Goal: Task Accomplishment & Management: Manage account settings

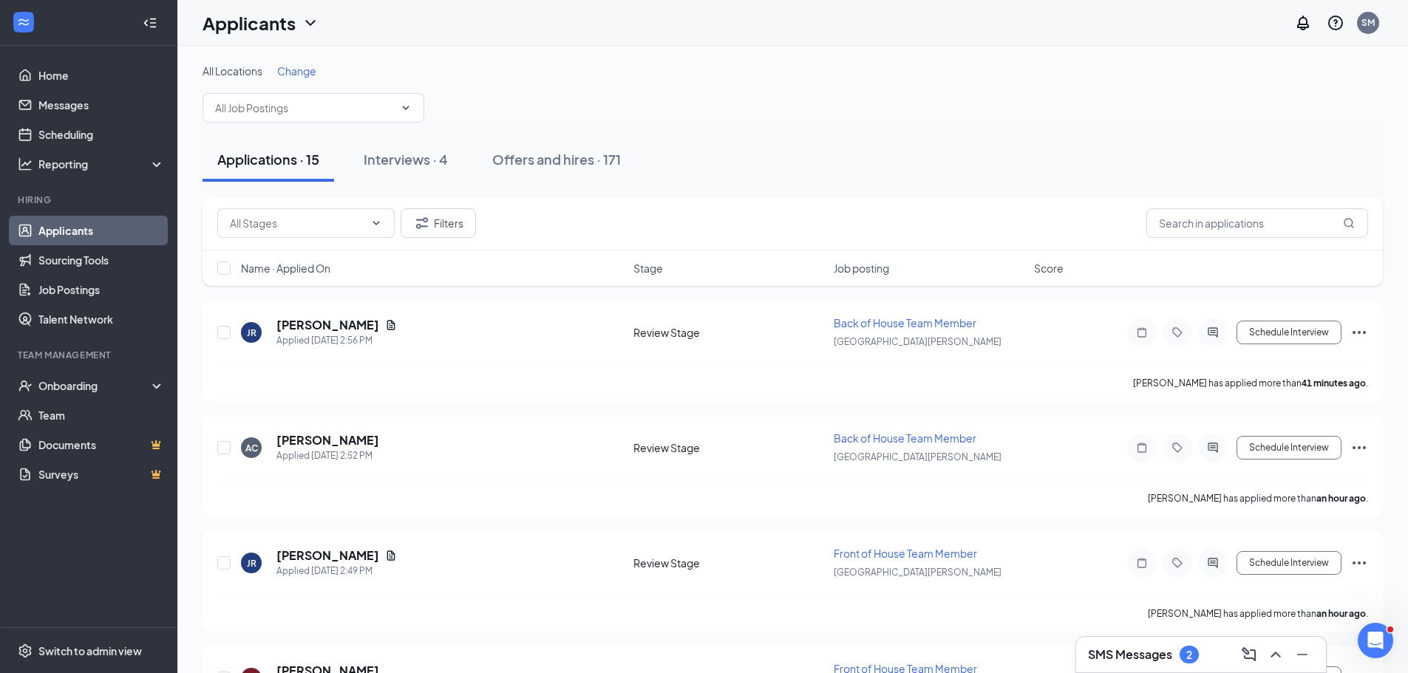
click at [293, 78] on div "All Locations Change" at bounding box center [792, 93] width 1180 height 59
click at [292, 78] on div "All Locations Change" at bounding box center [792, 93] width 1180 height 59
click at [298, 74] on span "Change" at bounding box center [296, 70] width 39 height 13
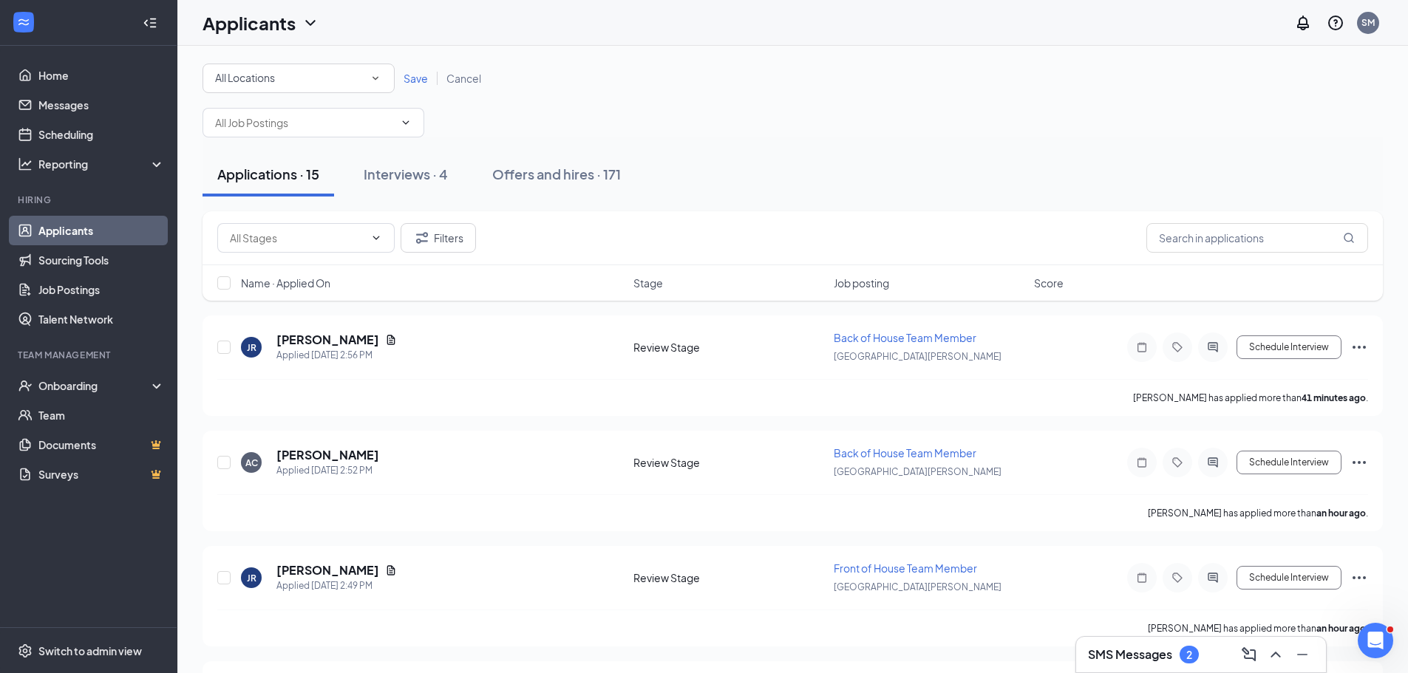
click at [304, 87] on div "All Locations All Locations" at bounding box center [298, 79] width 192 height 30
click at [322, 199] on div "[GEOGRAPHIC_DATA][PERSON_NAME]" at bounding box center [298, 191] width 168 height 18
click at [417, 76] on span "Save" at bounding box center [415, 78] width 24 height 13
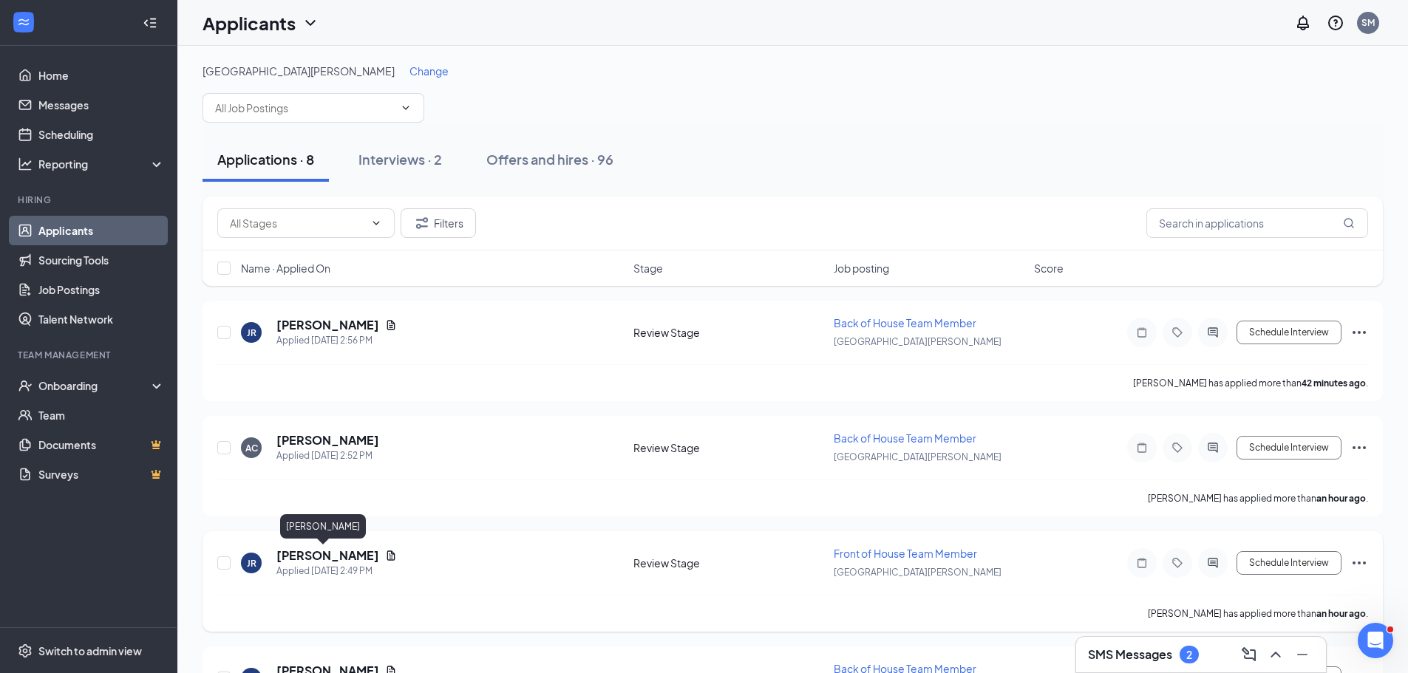
click at [325, 562] on h5 "[PERSON_NAME]" at bounding box center [327, 555] width 103 height 16
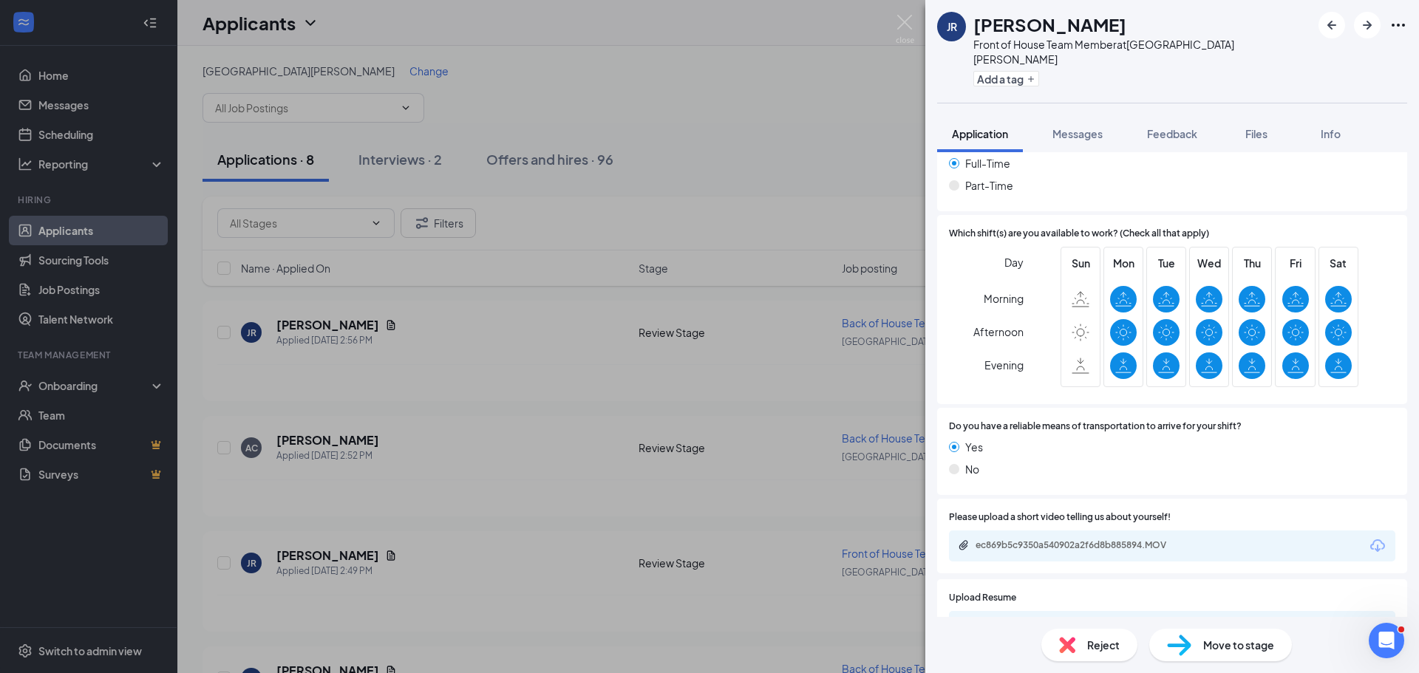
scroll to position [1404, 0]
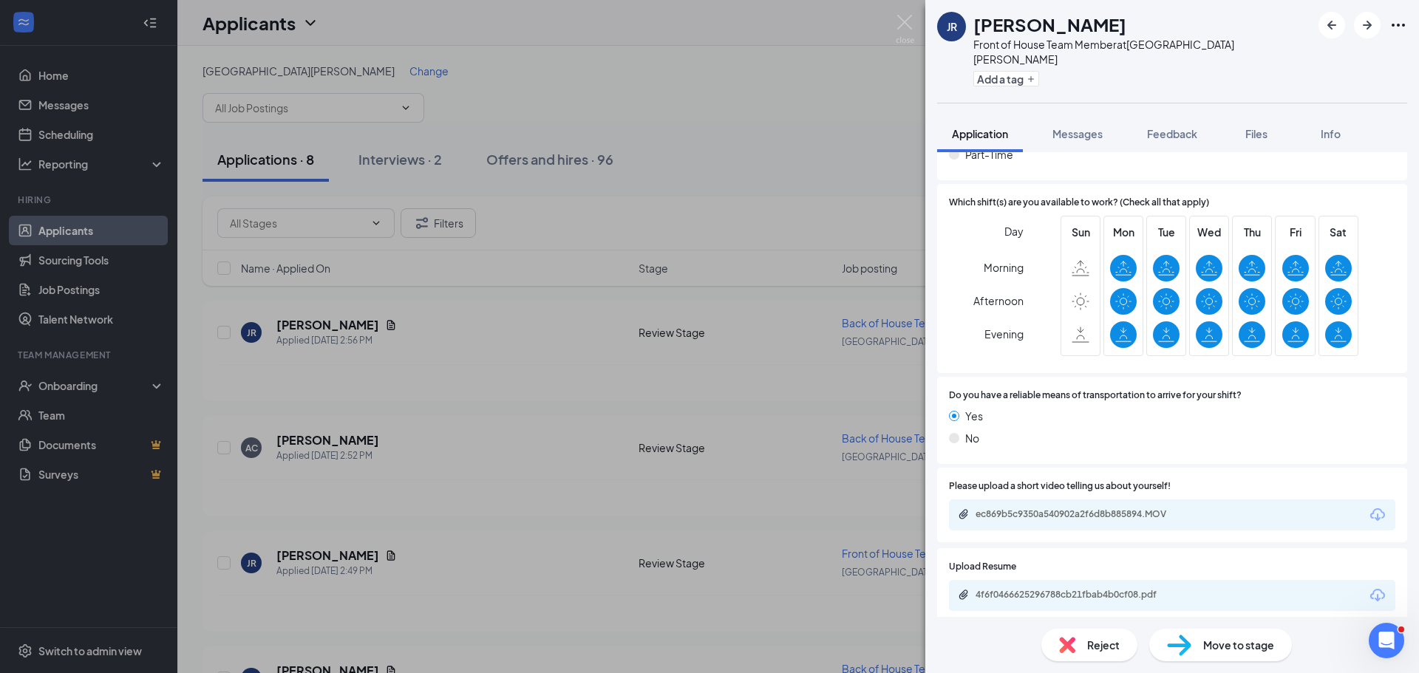
click at [1372, 506] on icon "Download" at bounding box center [1377, 515] width 18 height 18
click at [1368, 587] on icon "Download" at bounding box center [1377, 596] width 18 height 18
click at [622, 491] on div "JR [PERSON_NAME] Front of House Team Member at [GEOGRAPHIC_DATA][PERSON_NAME] A…" at bounding box center [709, 336] width 1419 height 673
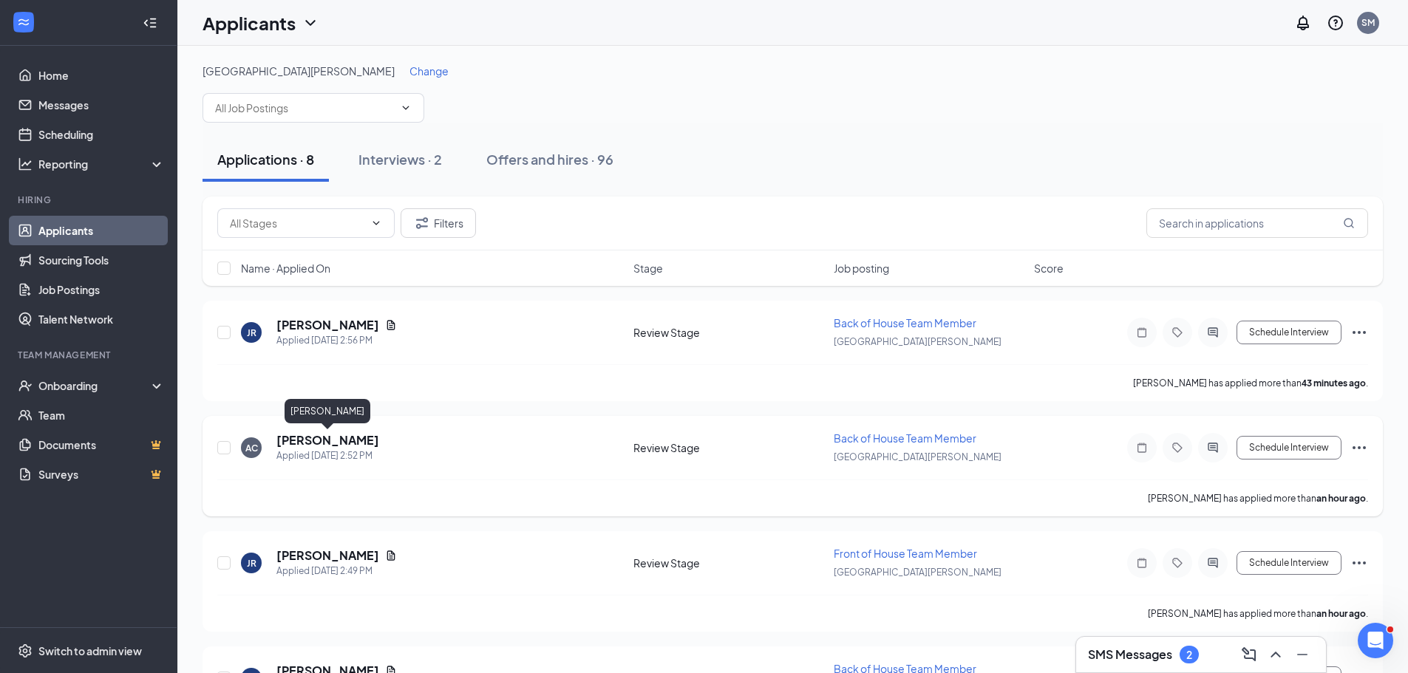
click at [329, 442] on h5 "[PERSON_NAME]" at bounding box center [327, 440] width 103 height 16
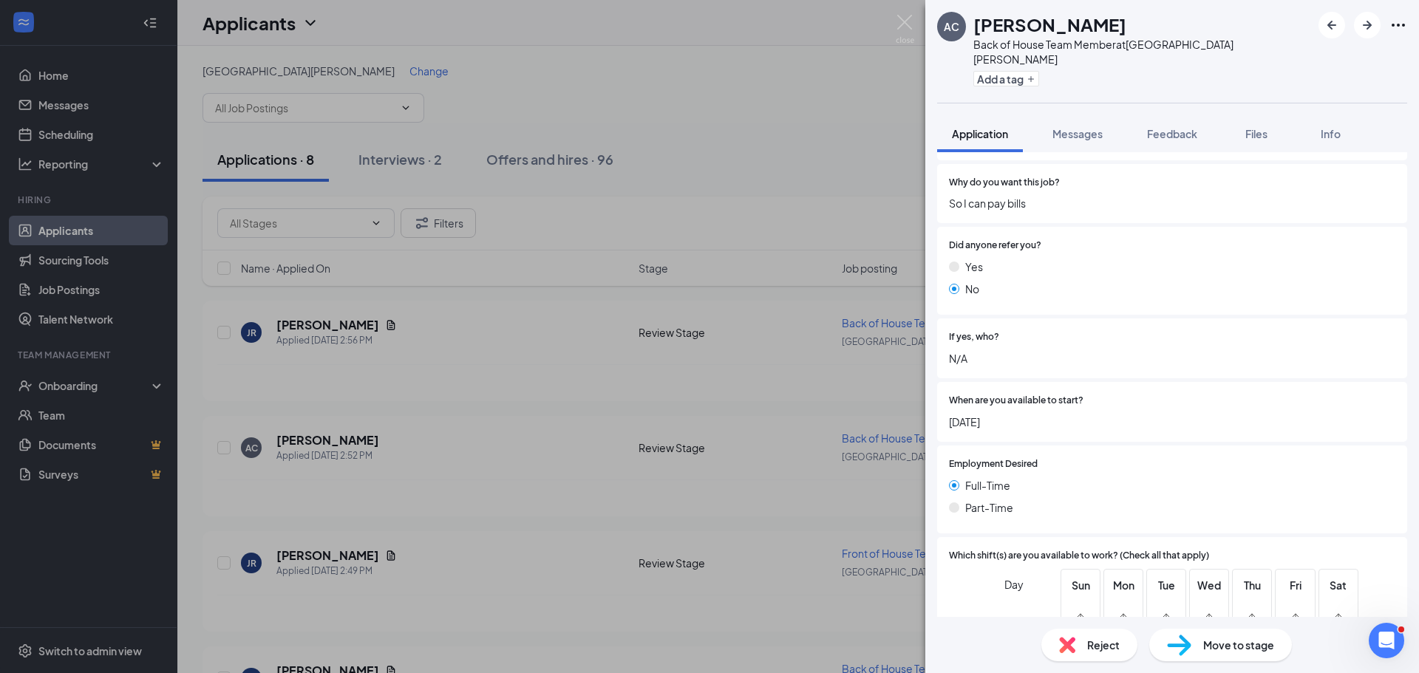
scroll to position [1314, 0]
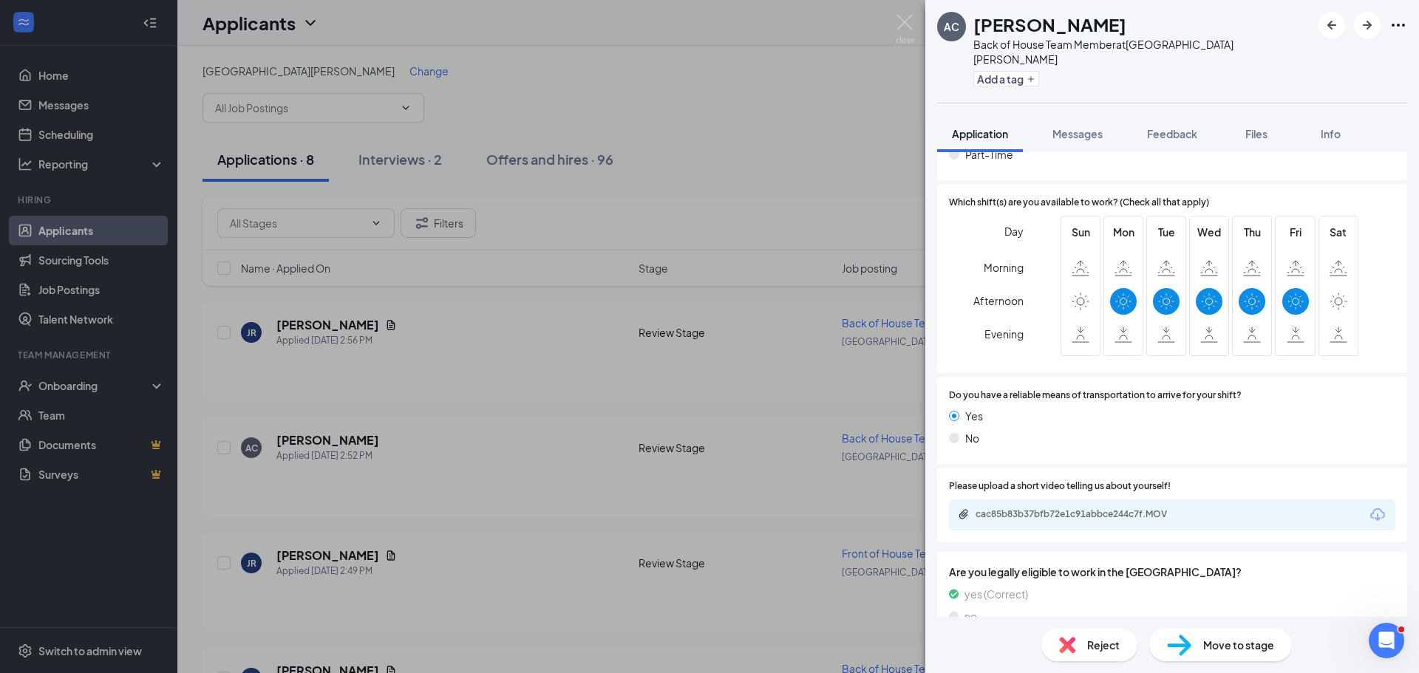
click at [1376, 499] on div "cac85b83b37bfb72e1c91abbce244c7f.MOV" at bounding box center [1172, 514] width 446 height 31
click at [1370, 508] on icon "Download" at bounding box center [1377, 514] width 15 height 13
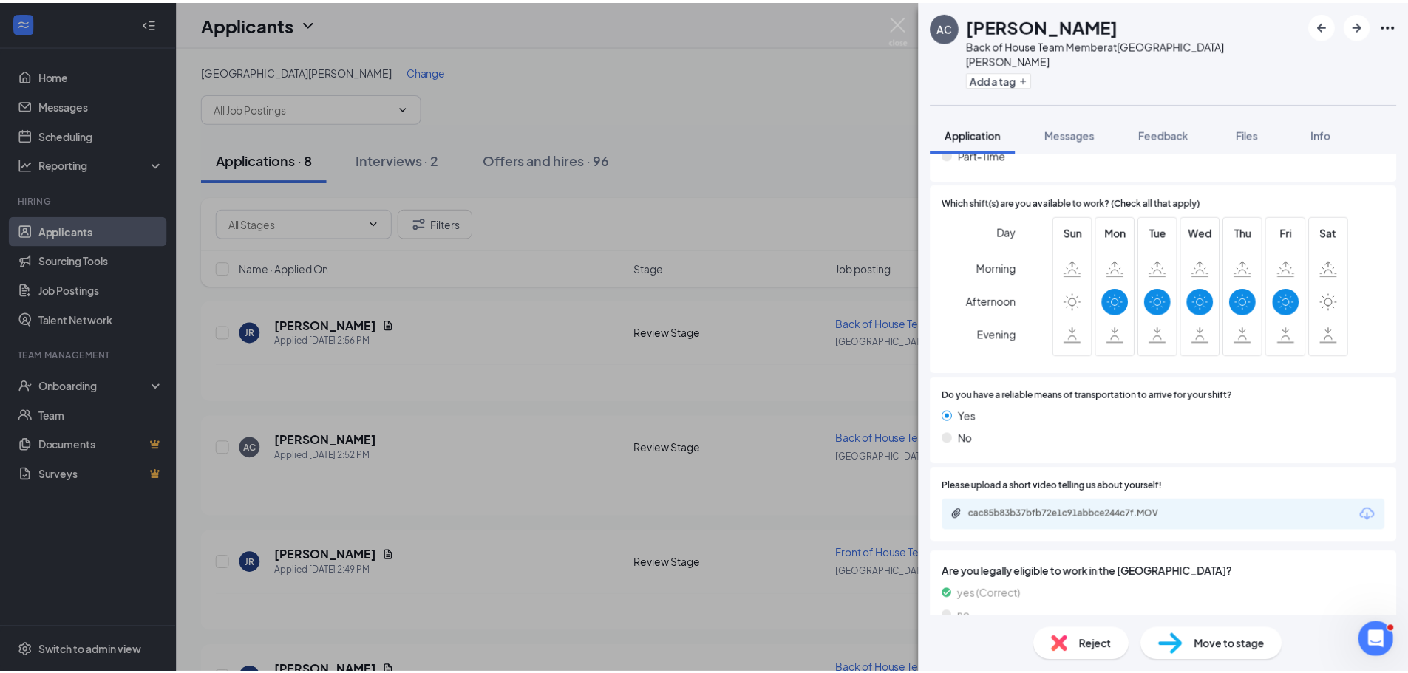
scroll to position [1309, 0]
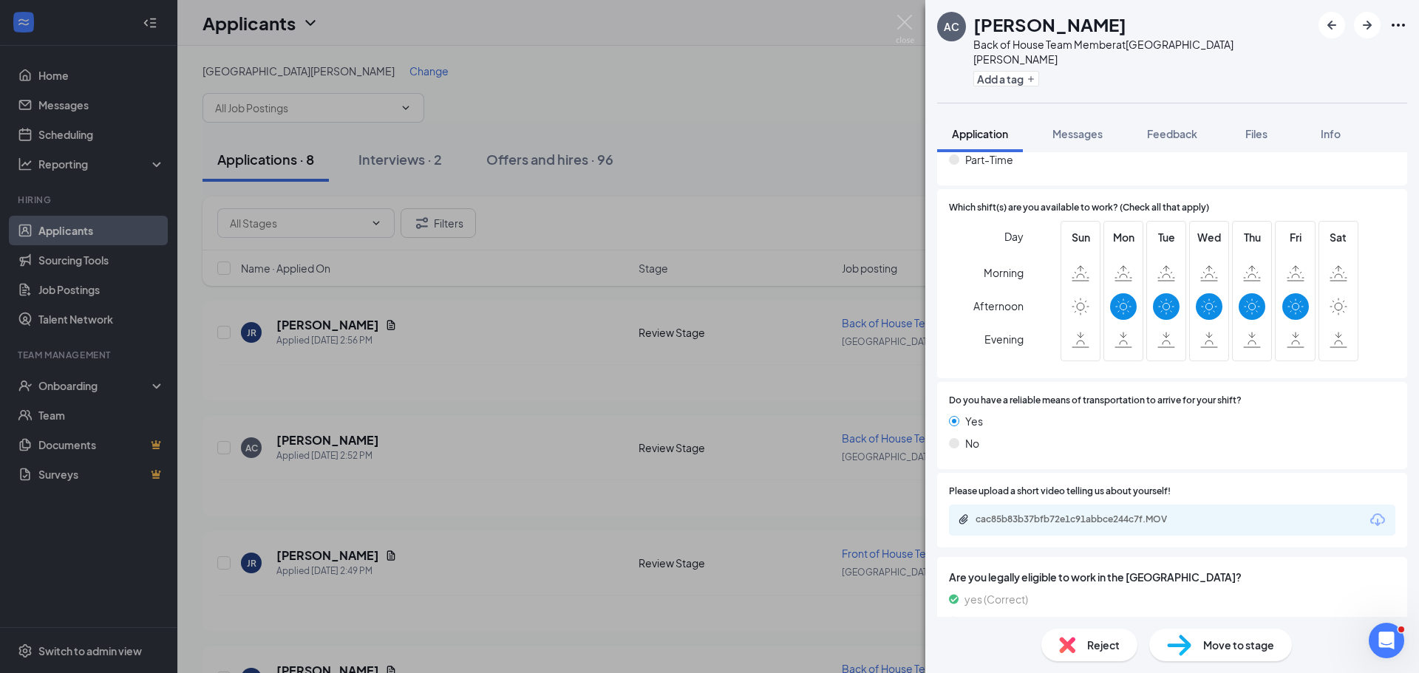
click at [389, 442] on div "AC [PERSON_NAME] Back of House Team Member at [GEOGRAPHIC_DATA][PERSON_NAME] Ad…" at bounding box center [709, 336] width 1419 height 673
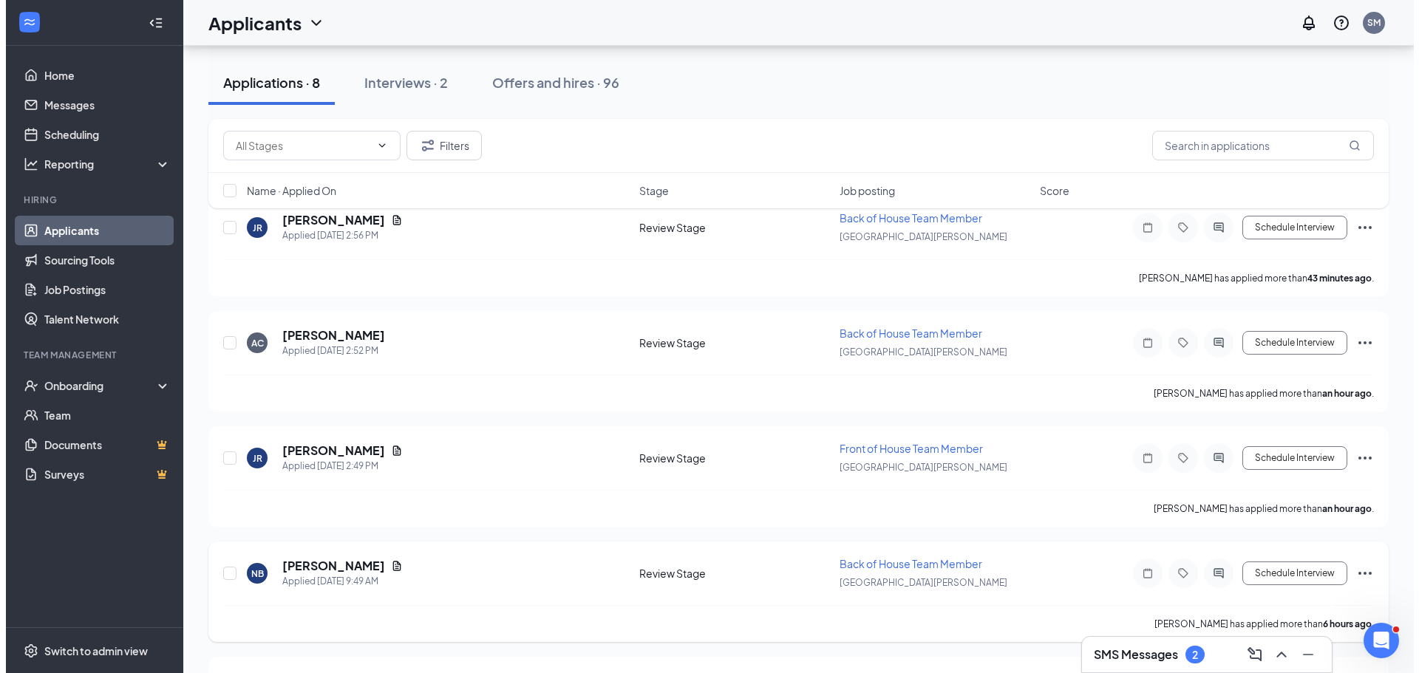
scroll to position [148, 0]
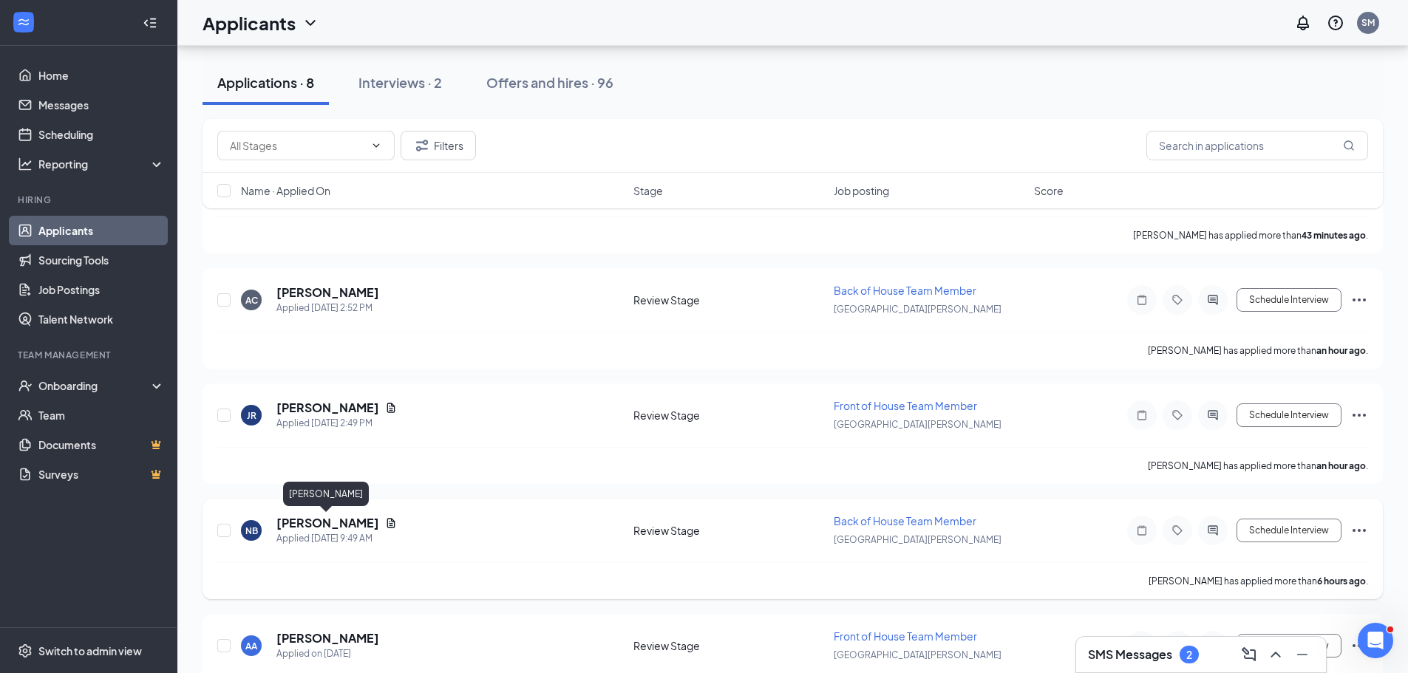
click at [358, 525] on h5 "[PERSON_NAME]" at bounding box center [327, 523] width 103 height 16
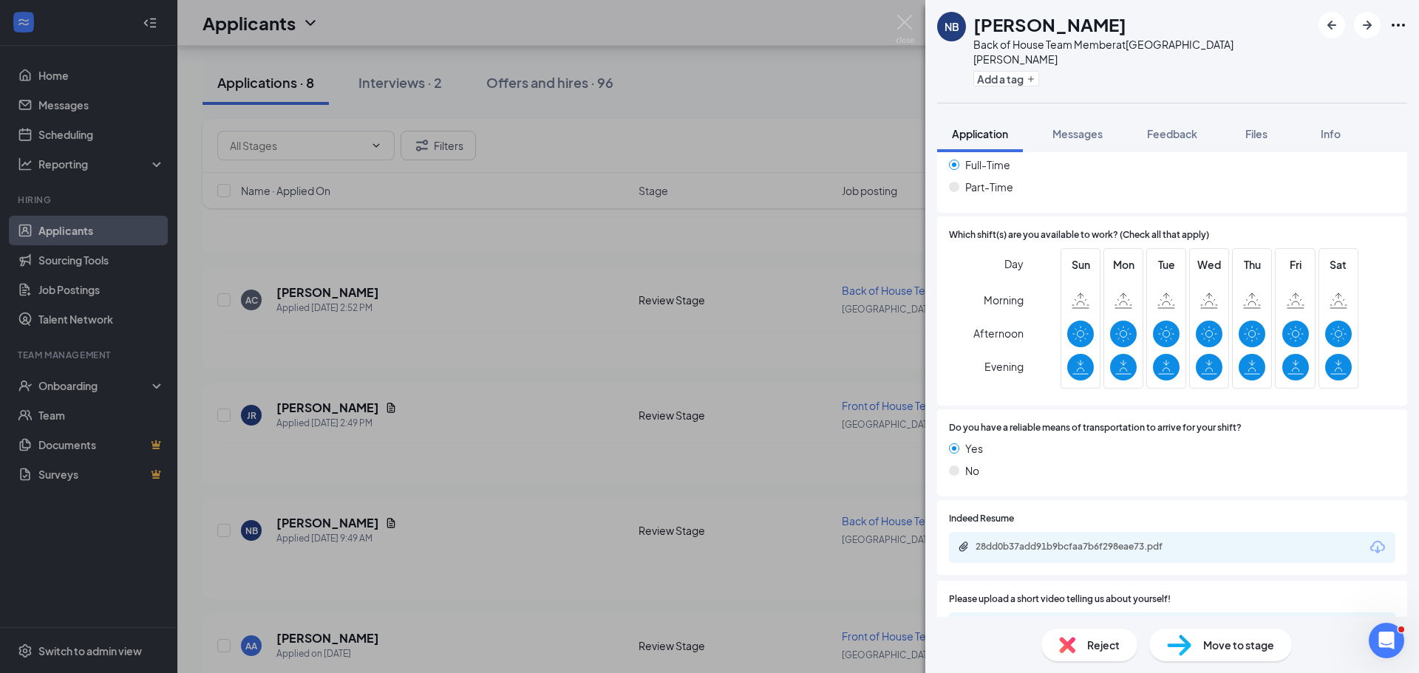
scroll to position [1459, 0]
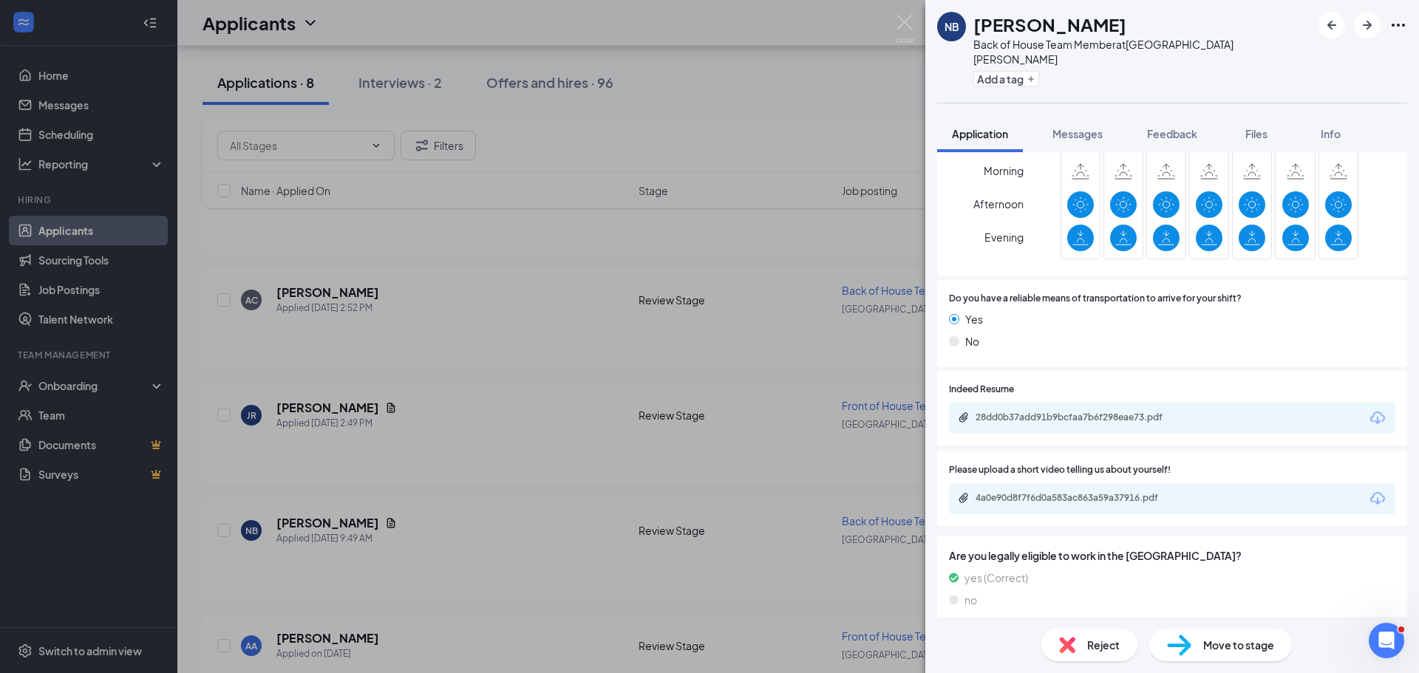
click at [1370, 492] on icon "Download" at bounding box center [1377, 498] width 15 height 13
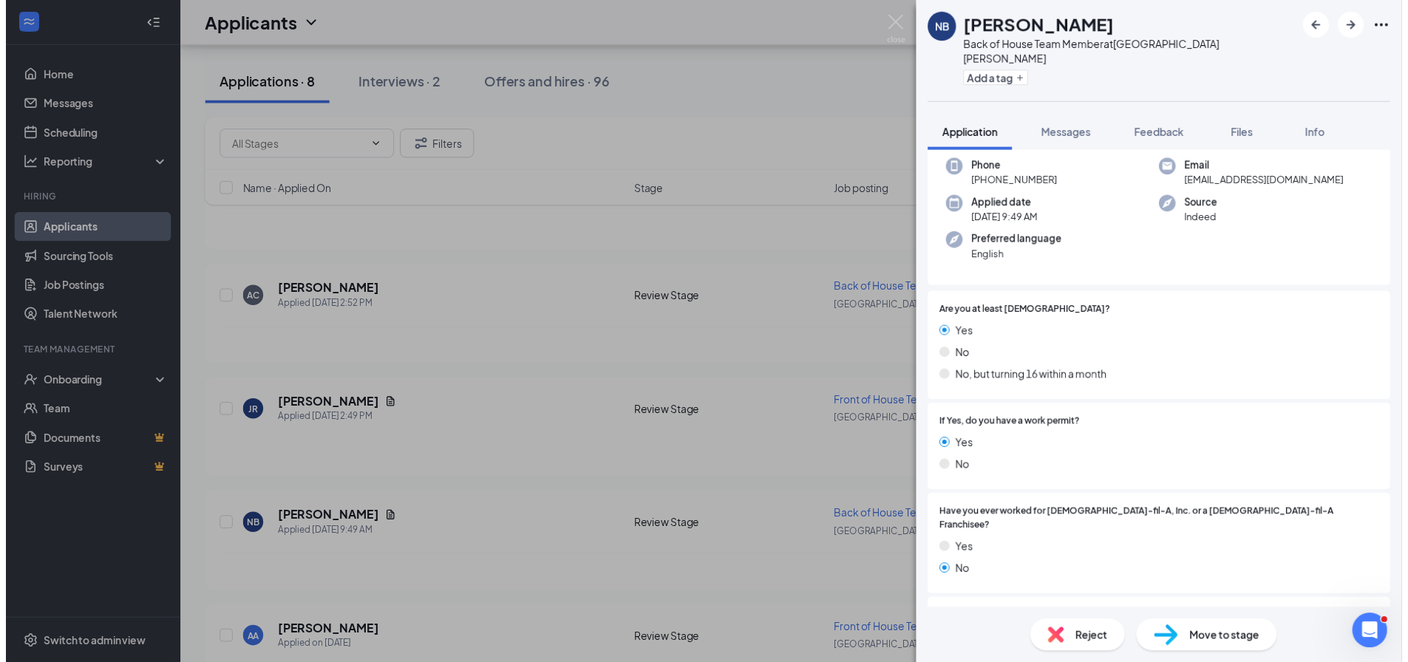
scroll to position [0, 0]
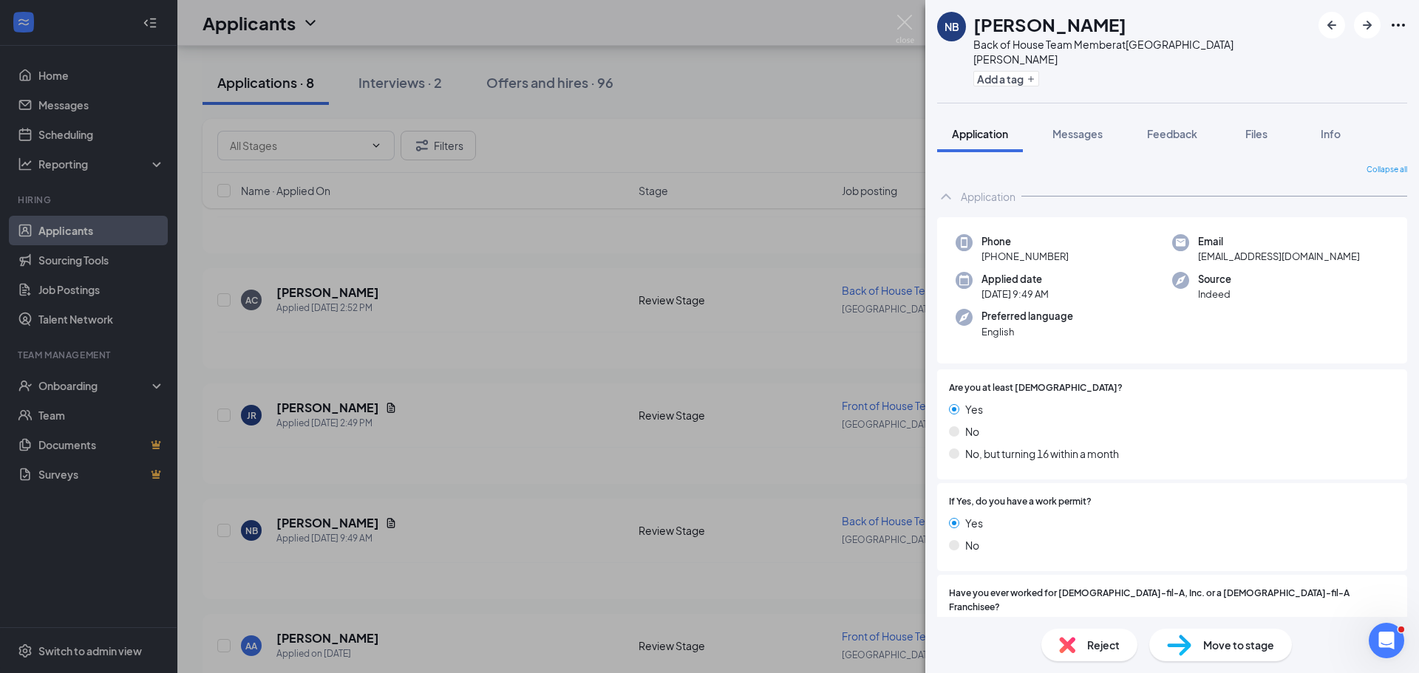
click at [468, 477] on div "NB [PERSON_NAME] Back of House Team Member at [GEOGRAPHIC_DATA][PERSON_NAME] Ad…" at bounding box center [709, 336] width 1419 height 673
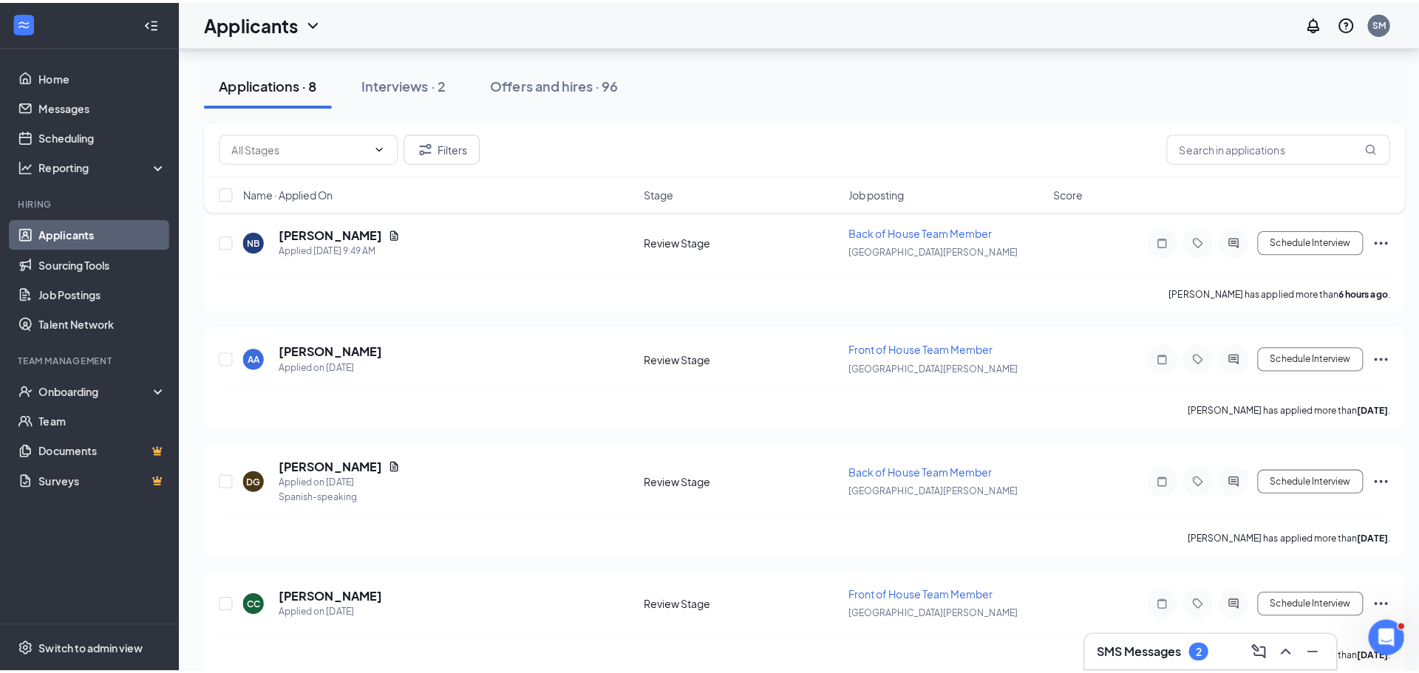
scroll to position [443, 0]
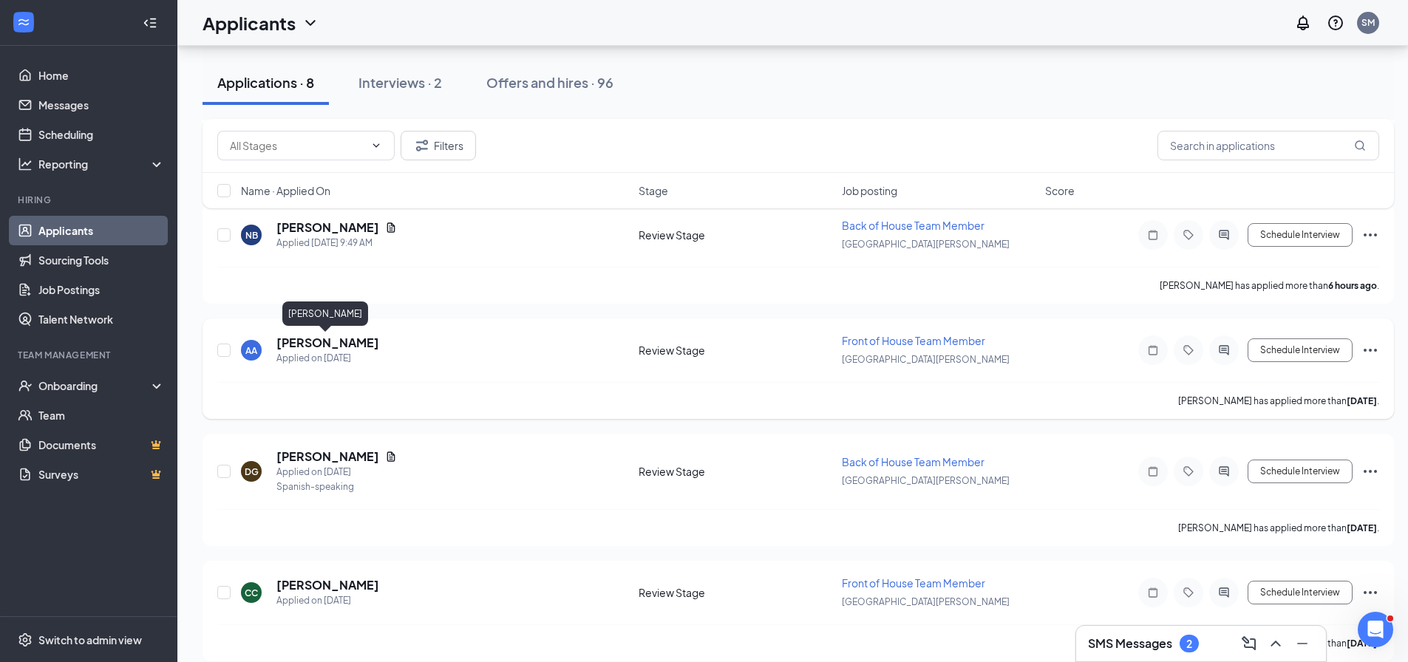
click at [329, 345] on h5 "[PERSON_NAME]" at bounding box center [327, 343] width 103 height 16
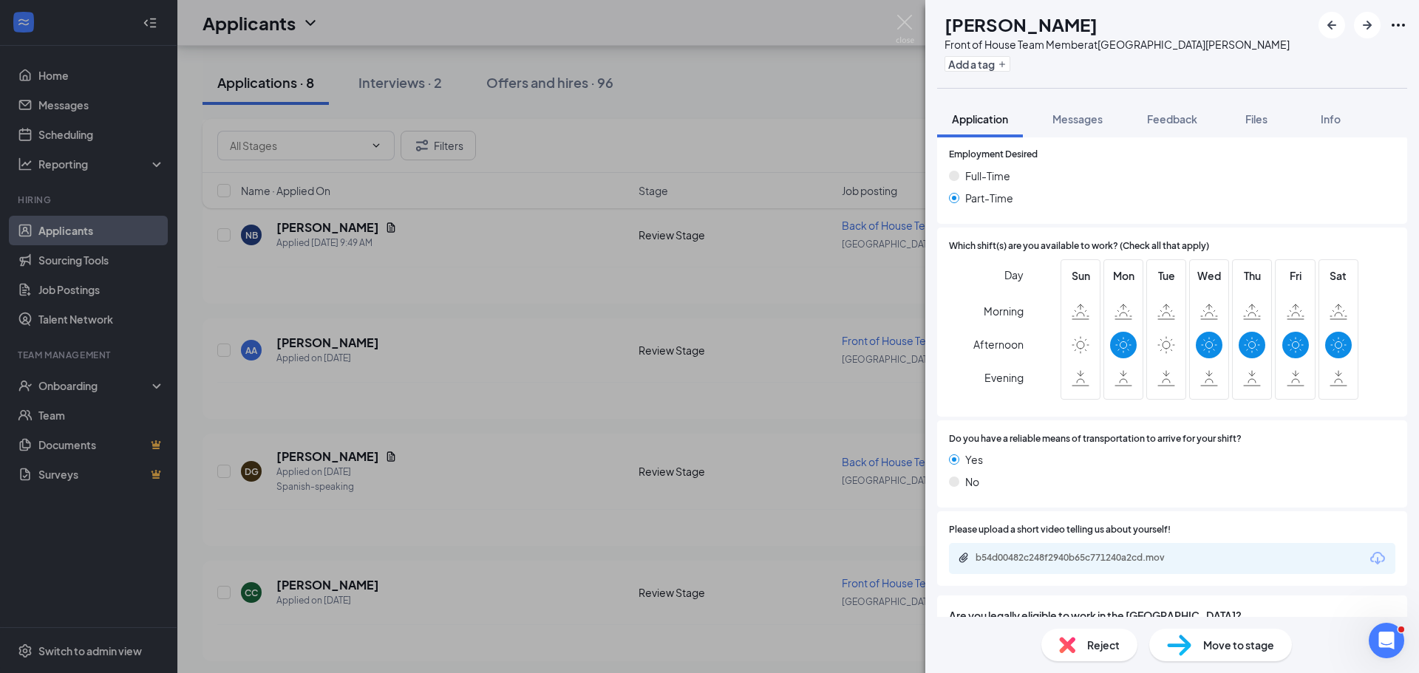
scroll to position [1346, 0]
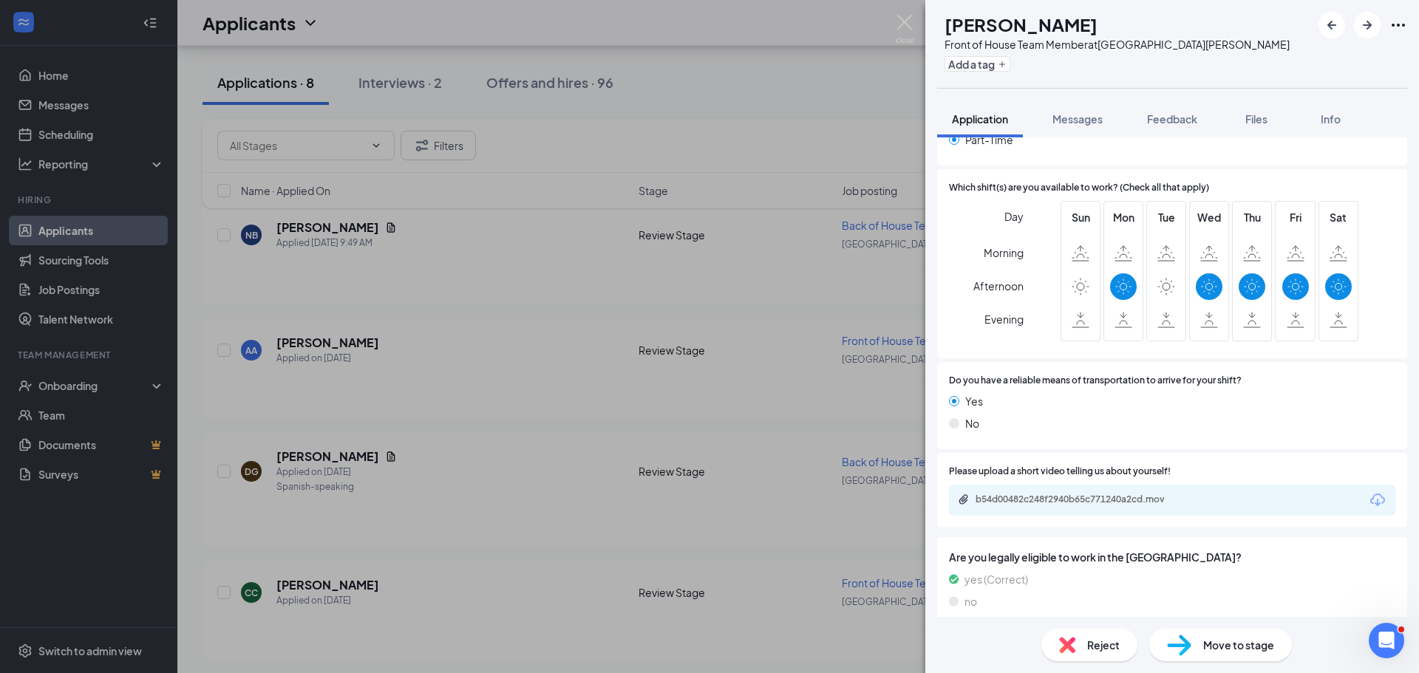
click at [1371, 491] on icon "Download" at bounding box center [1377, 500] width 18 height 18
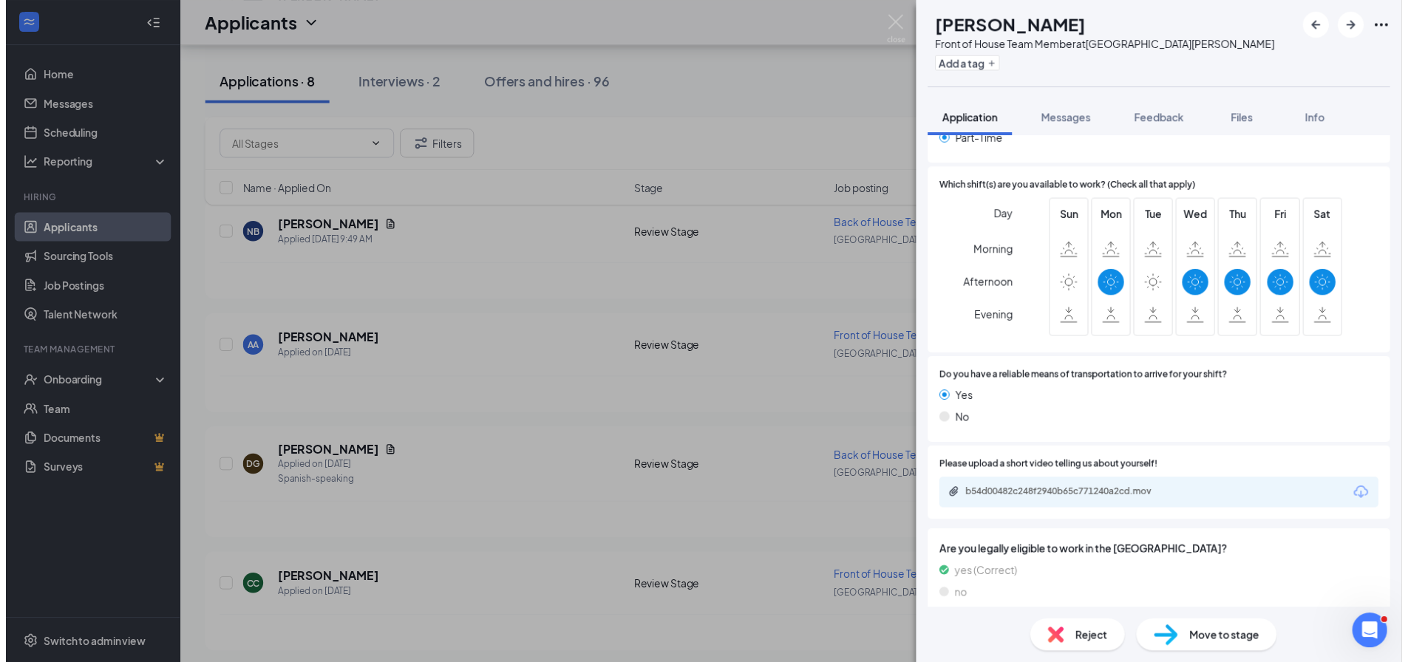
scroll to position [1341, 0]
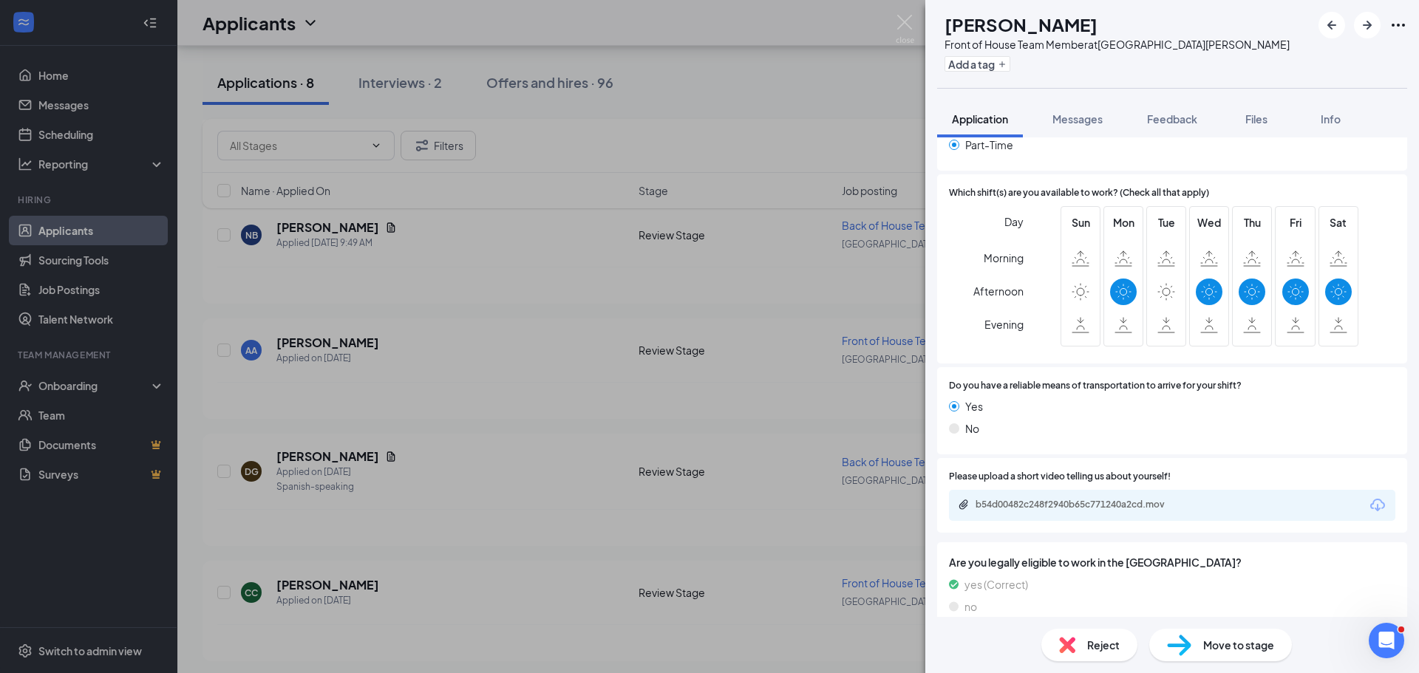
click at [395, 604] on div "AA [PERSON_NAME] Front of House Team Member at [GEOGRAPHIC_DATA][PERSON_NAME] A…" at bounding box center [709, 336] width 1419 height 673
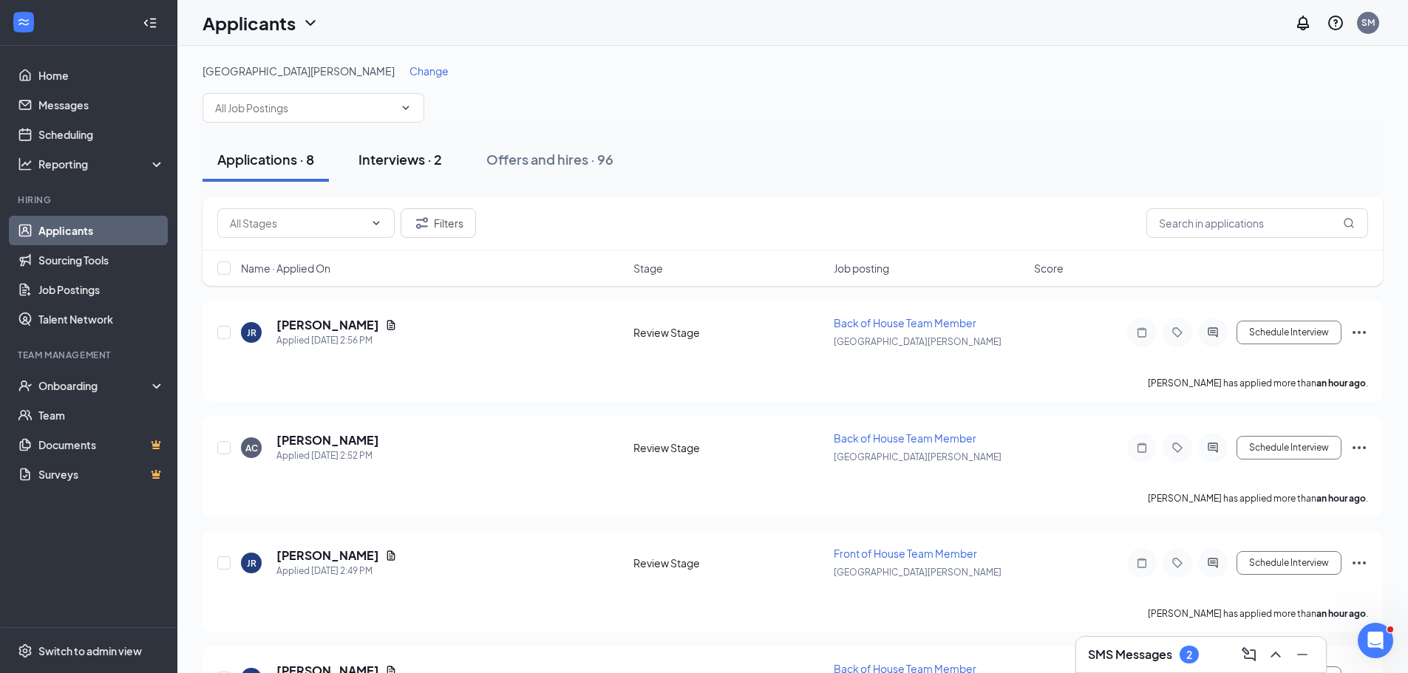
click at [403, 168] on div "Interviews · 2" at bounding box center [399, 159] width 83 height 18
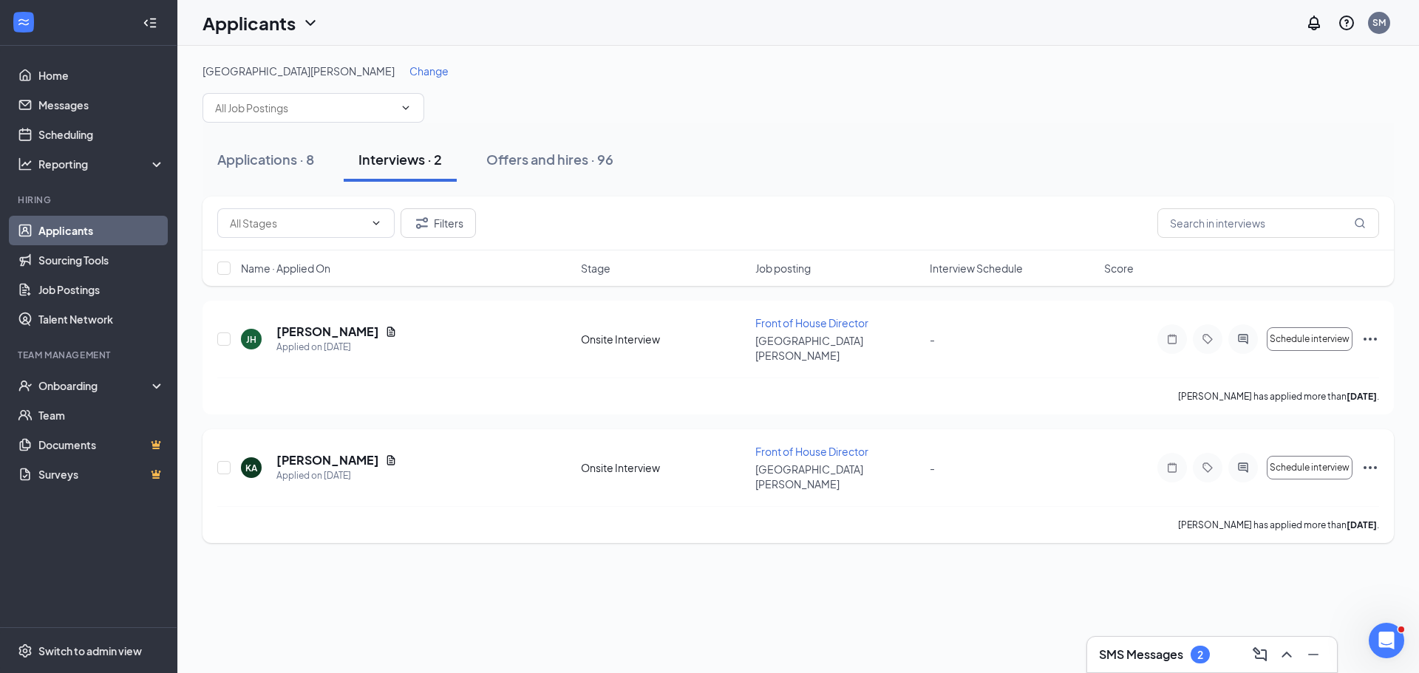
click at [1244, 453] on div at bounding box center [1243, 468] width 30 height 30
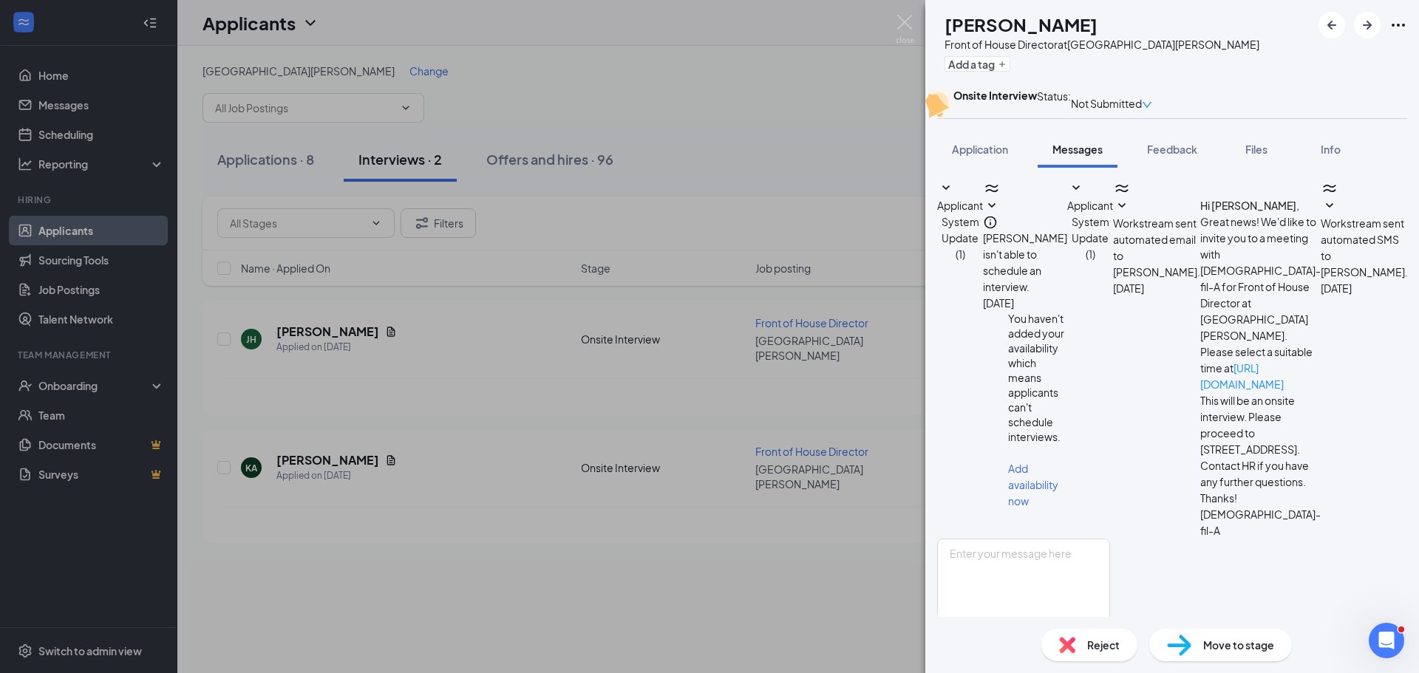
scroll to position [120, 0]
click at [637, 541] on div "KA [PERSON_NAME] Front of House Director at [GEOGRAPHIC_DATA][PERSON_NAME] Add …" at bounding box center [709, 336] width 1419 height 673
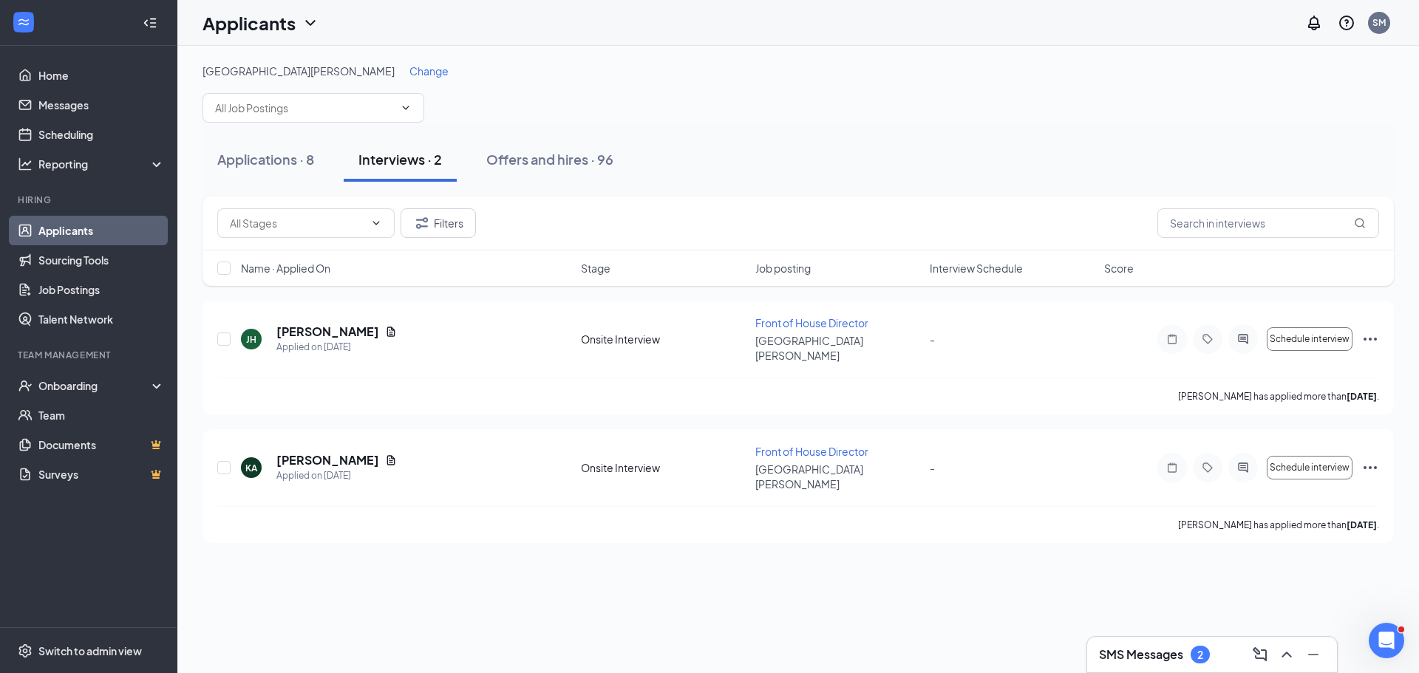
click at [1152, 656] on h3 "SMS Messages" at bounding box center [1141, 654] width 84 height 16
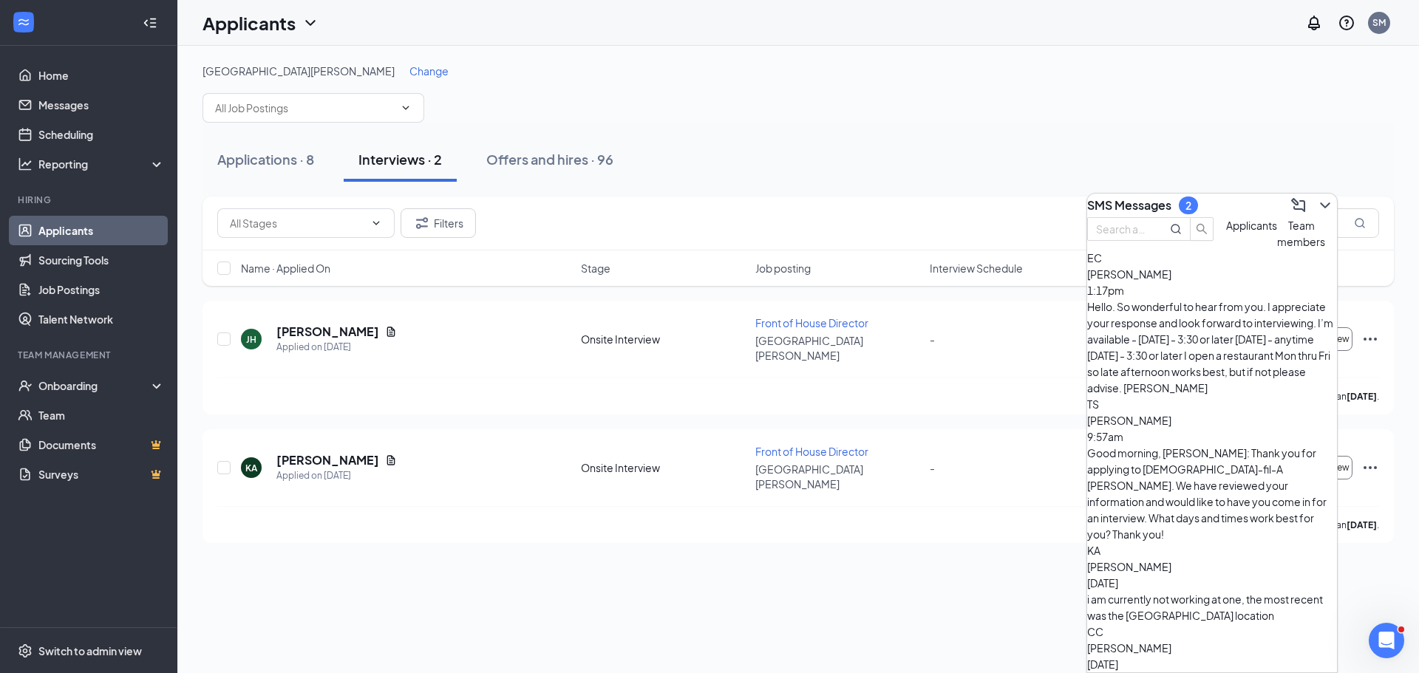
click at [1277, 248] on span "Team members" at bounding box center [1301, 234] width 48 height 30
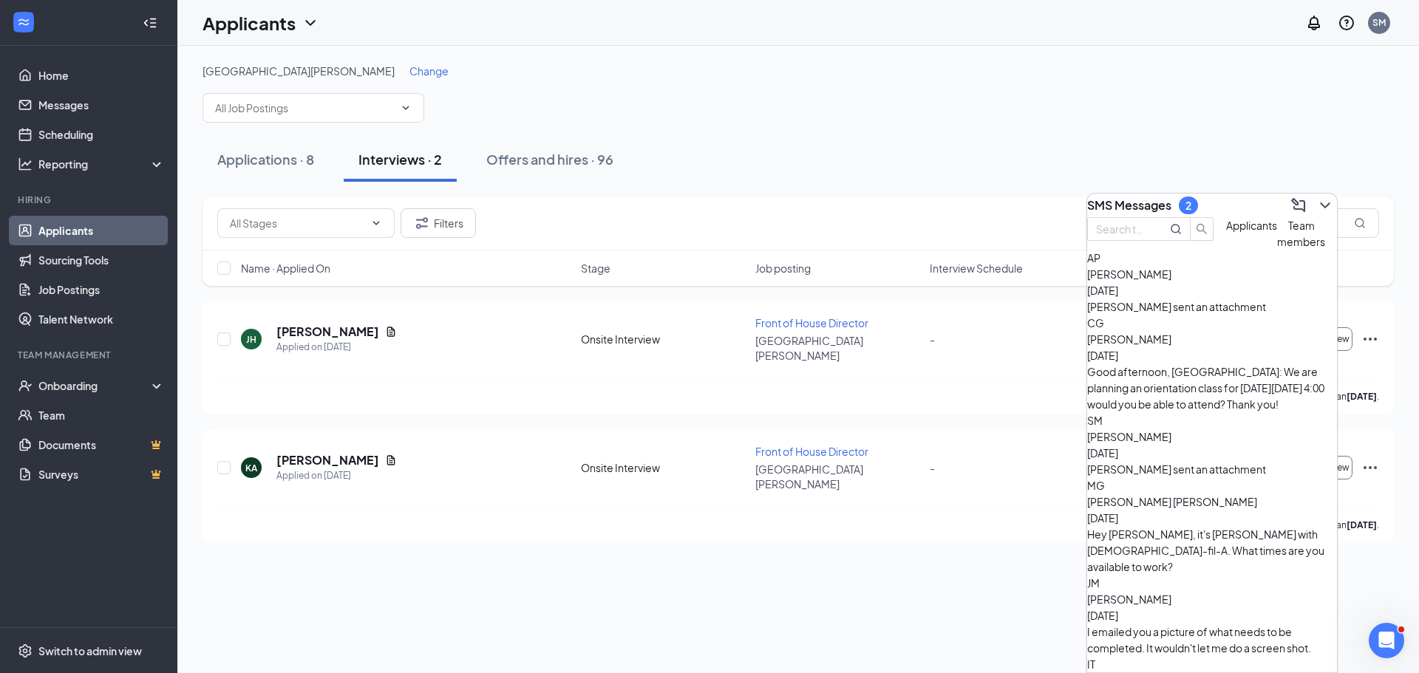
click at [1226, 250] on div "Applicants" at bounding box center [1251, 233] width 51 height 33
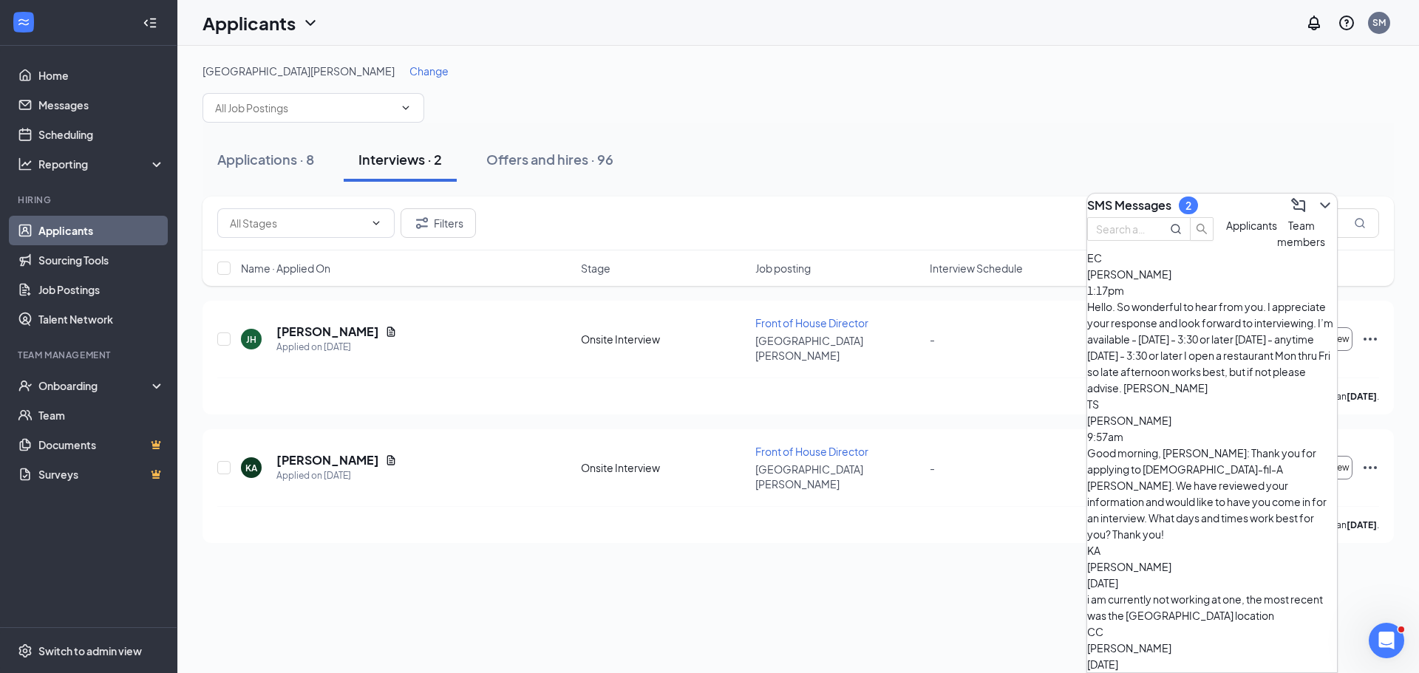
click at [1203, 591] on div "i am currently not working at one, the most recent was the [GEOGRAPHIC_DATA] lo…" at bounding box center [1212, 607] width 250 height 33
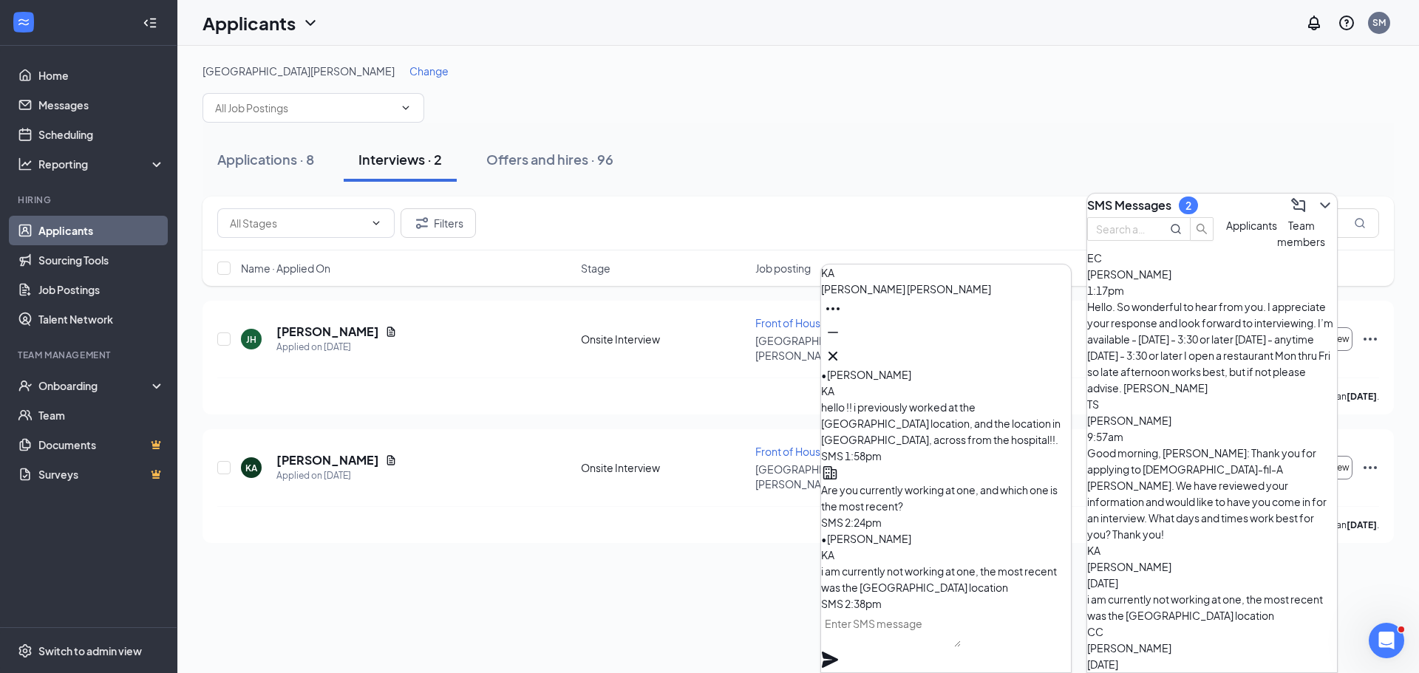
click at [961, 641] on textarea at bounding box center [891, 629] width 140 height 35
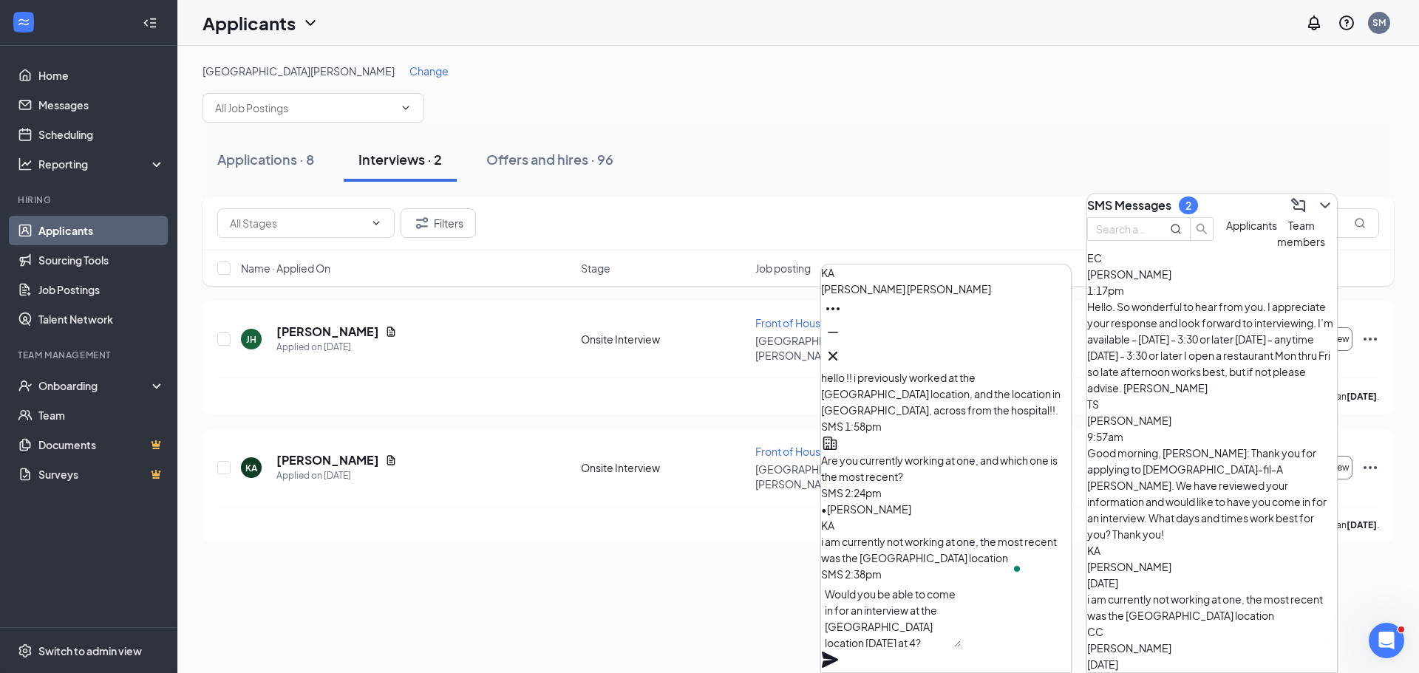
type textarea "Would you be able to come in for an interview at the [GEOGRAPHIC_DATA] location…"
click at [839, 651] on icon "Plane" at bounding box center [830, 660] width 18 height 18
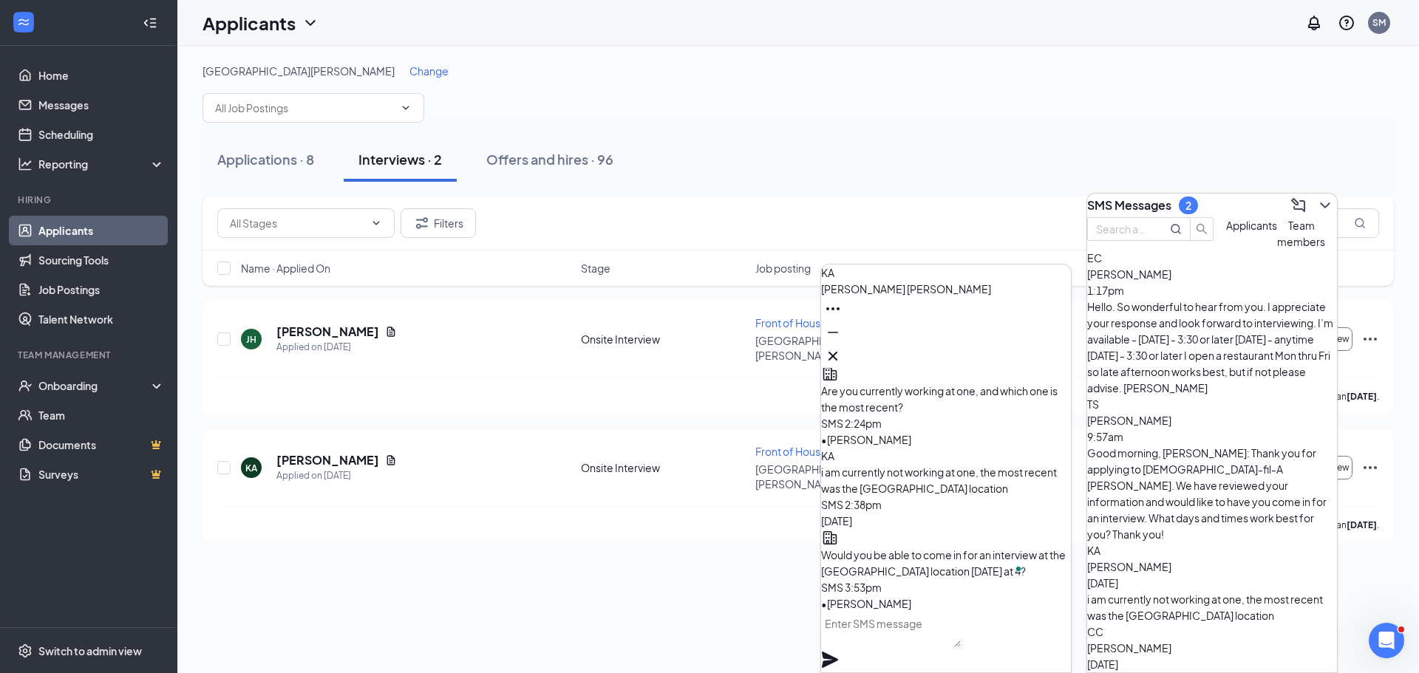
click at [916, 647] on textarea "To enrich screen reader interactions, please activate Accessibility in Grammarl…" at bounding box center [891, 629] width 140 height 35
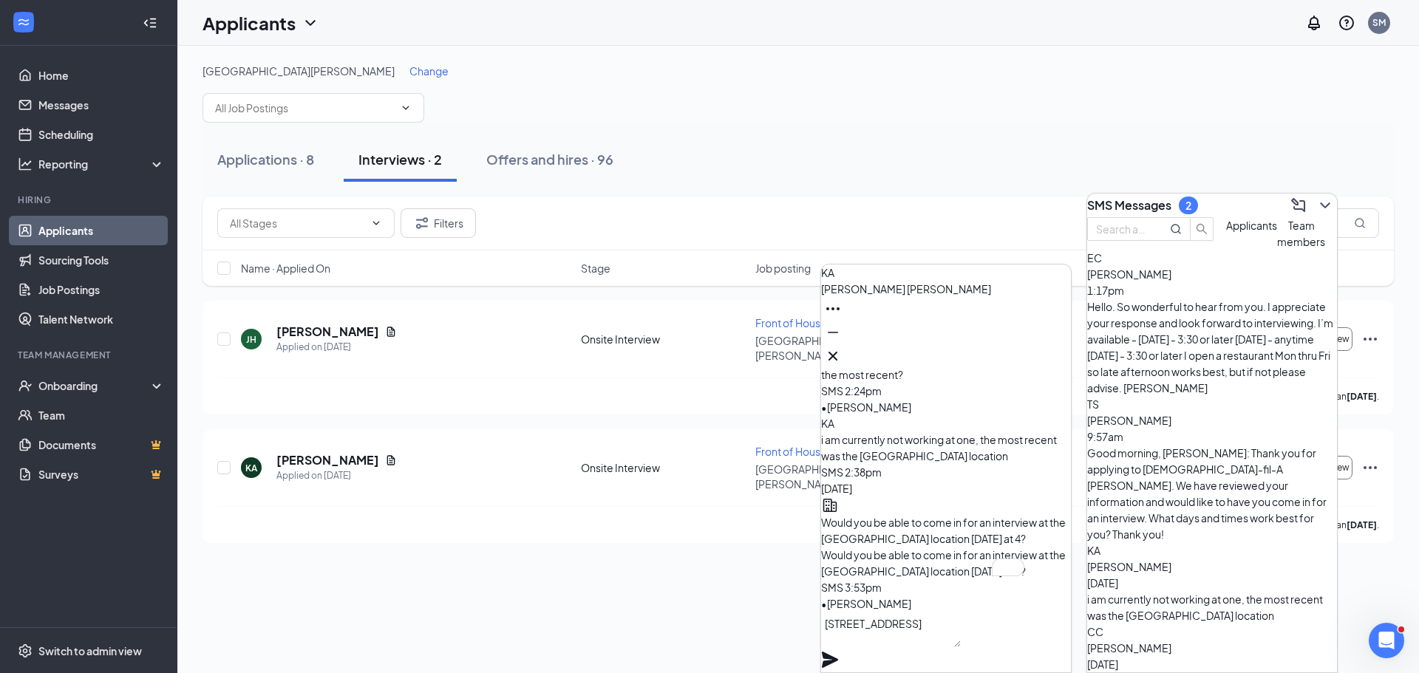
type textarea "[STREET_ADDRESS]"
click at [839, 651] on icon "Plane" at bounding box center [830, 660] width 18 height 18
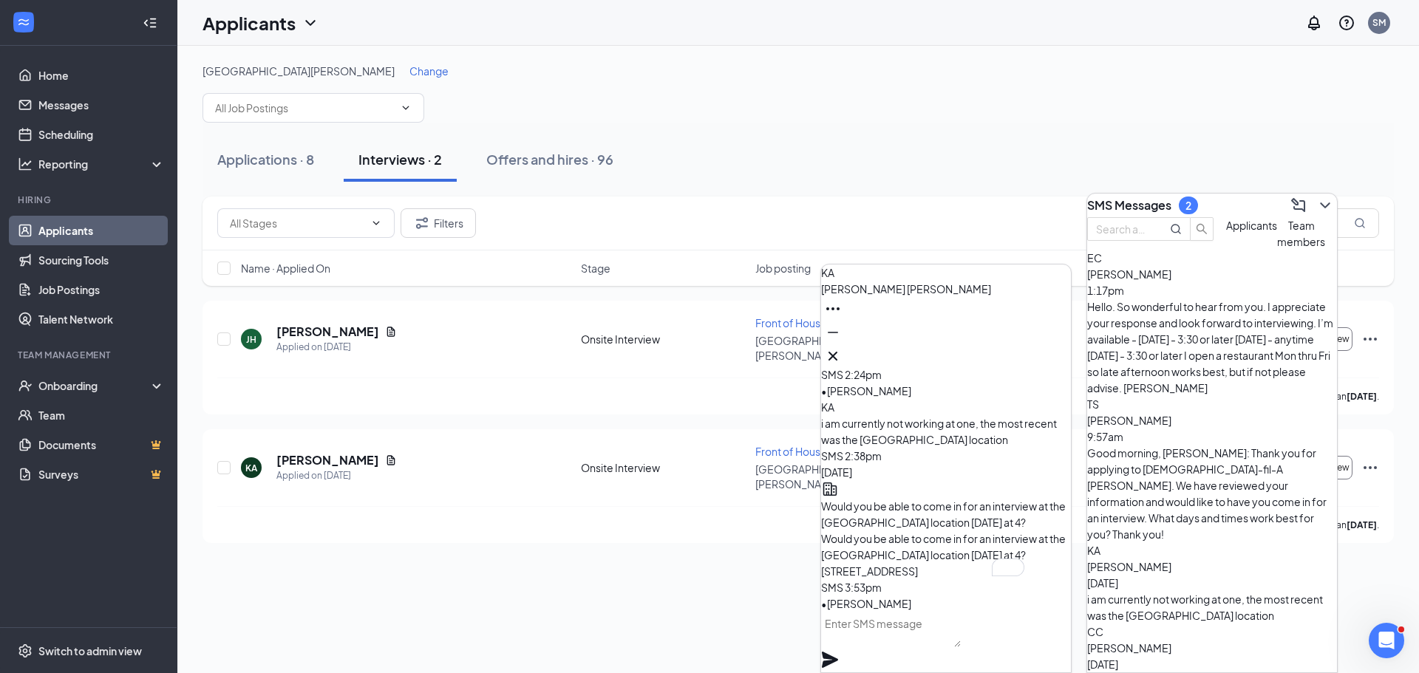
scroll to position [0, 0]
